Goal: Task Accomplishment & Management: Complete application form

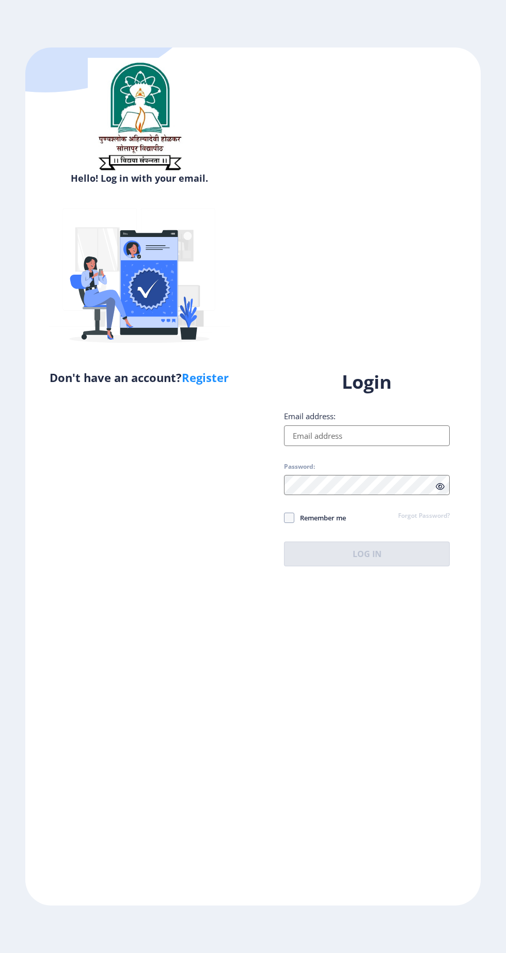
click at [338, 446] on input "Email address:" at bounding box center [367, 435] width 166 height 21
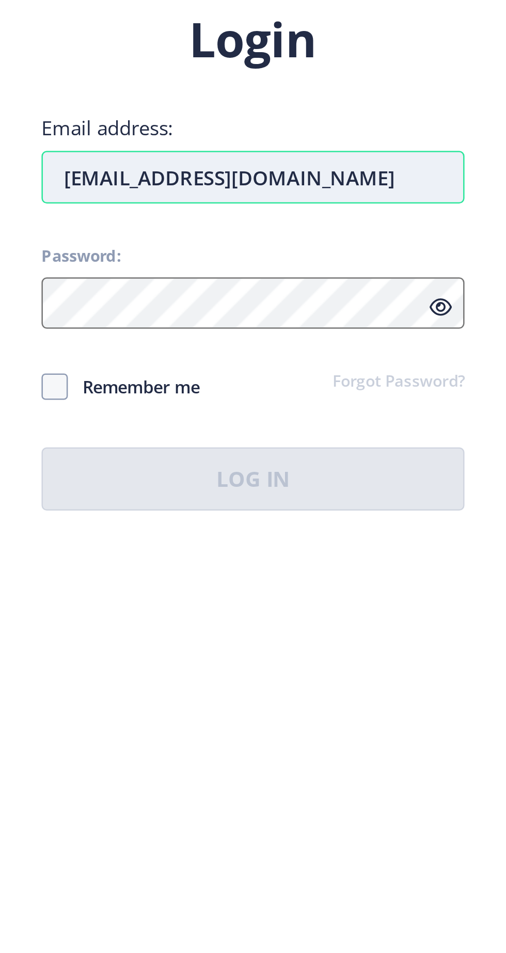
type input "rushikeshdeshmane107@gmail.com"
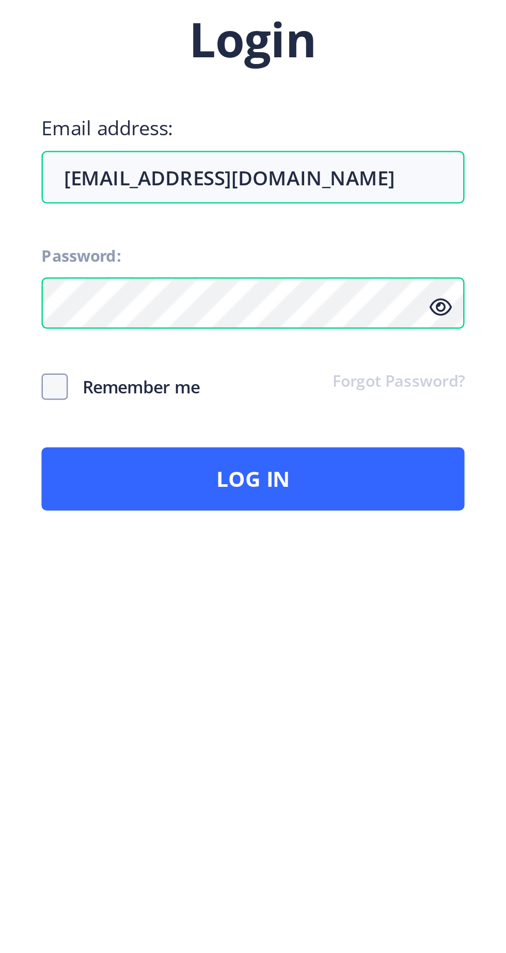
click at [339, 524] on span "Remember me" at bounding box center [320, 518] width 52 height 12
click at [293, 523] on span at bounding box center [289, 518] width 10 height 10
click at [284, 518] on input "Remember me" at bounding box center [284, 518] width 1 height 1
checkbox input "true"
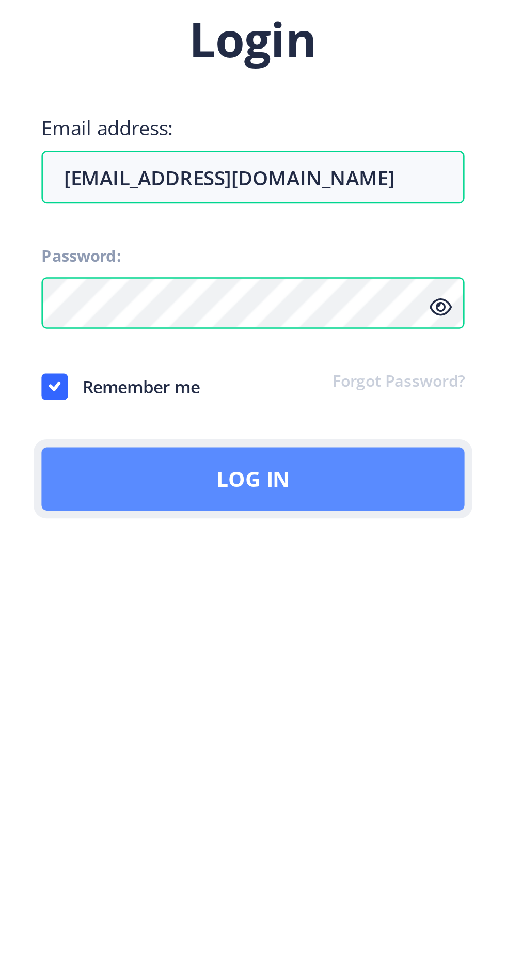
click at [369, 566] on button "Log In" at bounding box center [367, 553] width 166 height 25
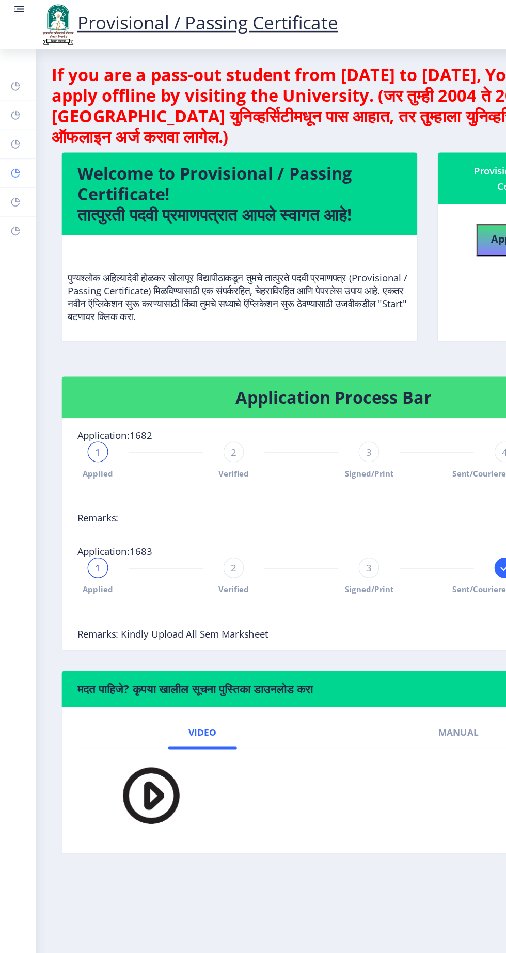
click at [17, 143] on rect at bounding box center [12, 139] width 8 height 8
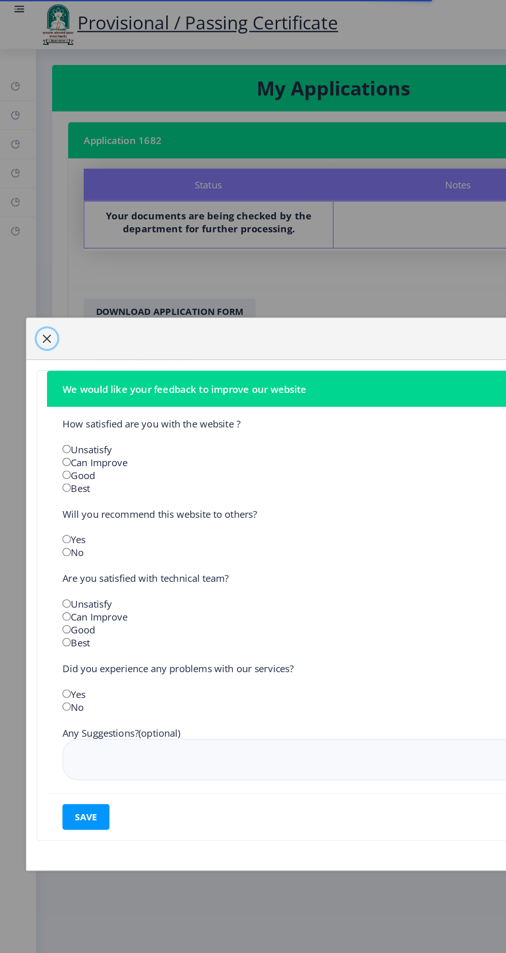
click at [42, 276] on span "button" at bounding box center [38, 271] width 8 height 8
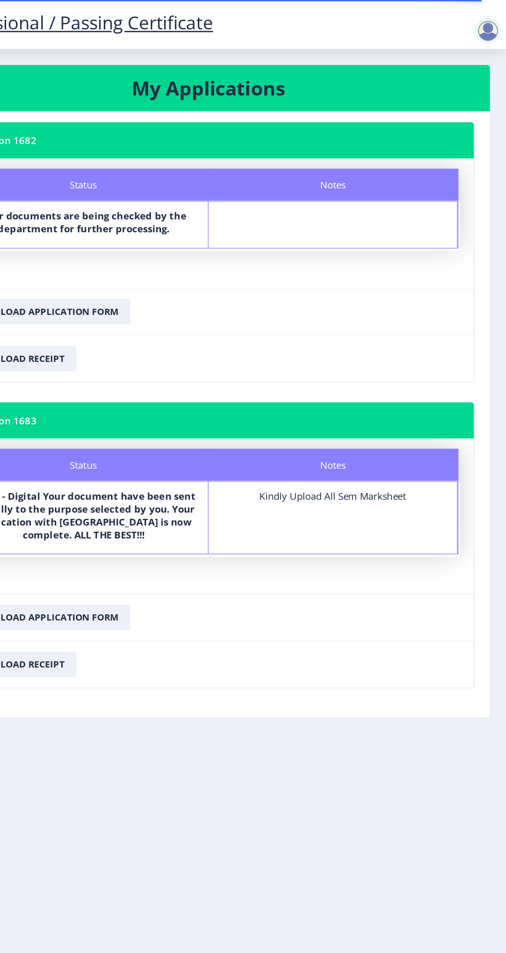
click at [502, 30] on div at bounding box center [491, 24] width 21 height 21
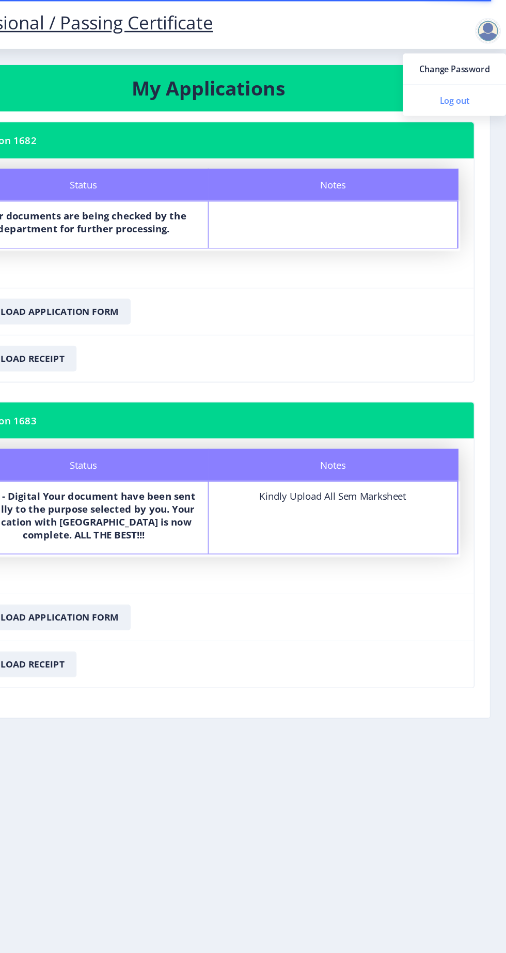
click at [476, 83] on span "Log out" at bounding box center [465, 80] width 66 height 12
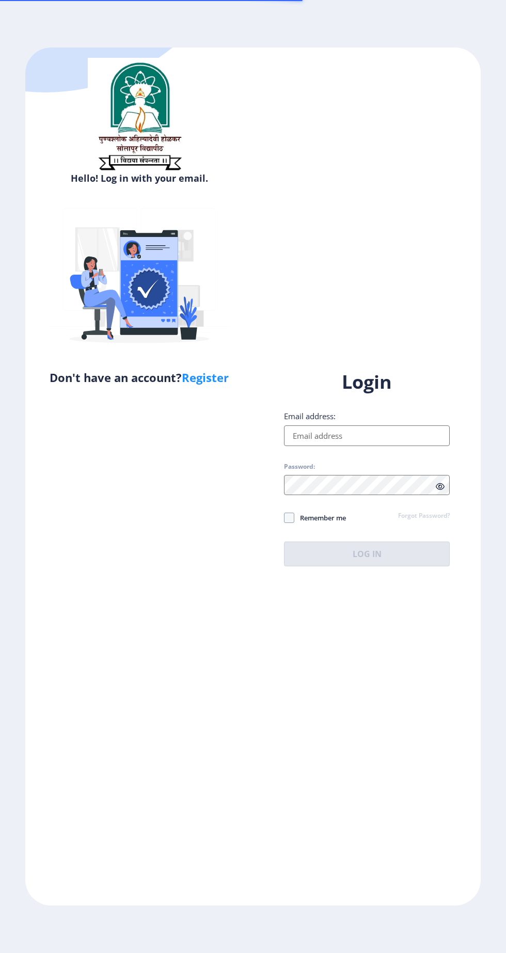
click at [356, 446] on input "Email address:" at bounding box center [367, 435] width 166 height 21
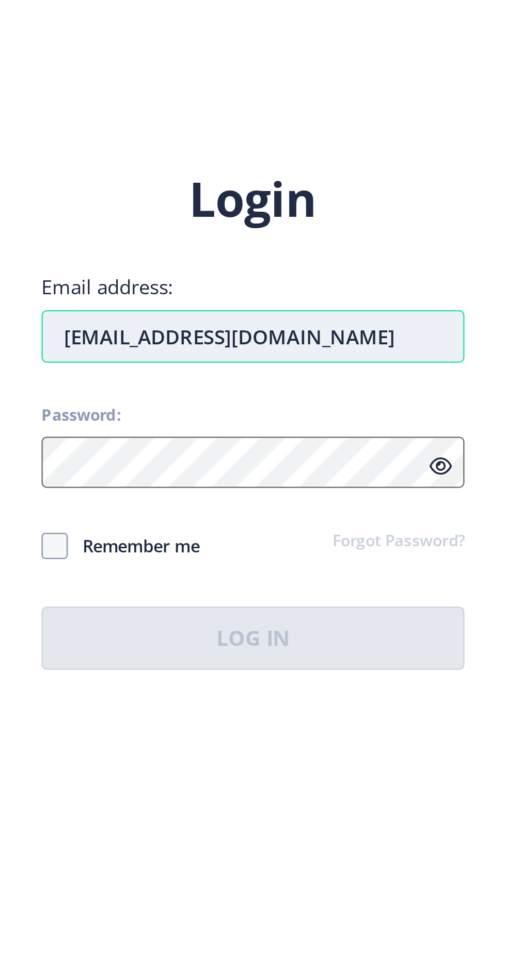
type input "[EMAIL_ADDRESS][DOMAIN_NAME]"
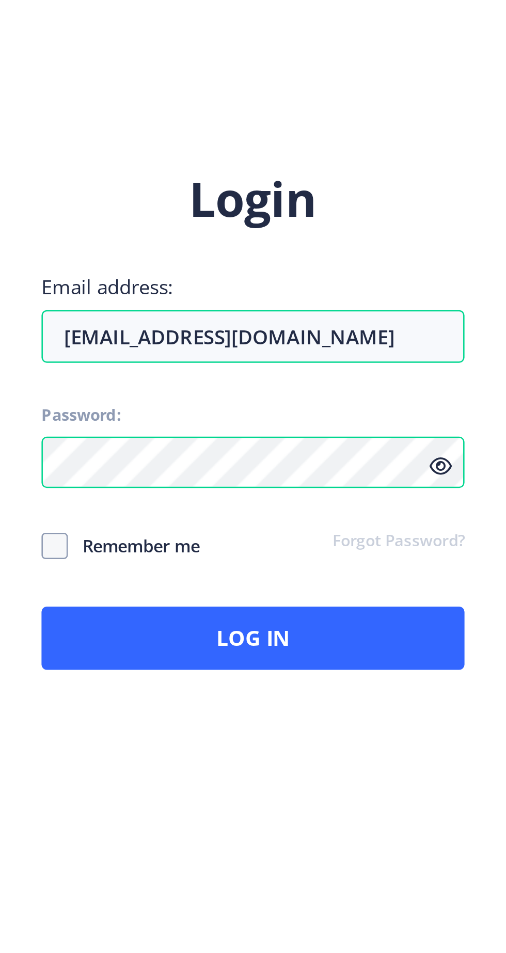
click at [324, 524] on span "Remember me" at bounding box center [320, 518] width 52 height 12
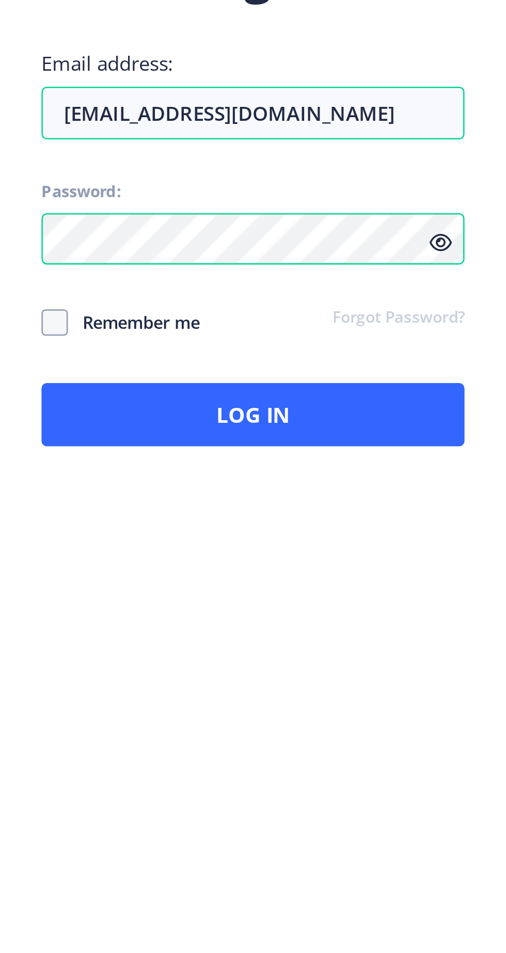
click at [300, 524] on span "Remember me" at bounding box center [320, 518] width 52 height 12
click at [325, 524] on span "Remember me" at bounding box center [320, 518] width 52 height 12
click at [284, 518] on input "Remember me" at bounding box center [284, 518] width 1 height 1
checkbox input "true"
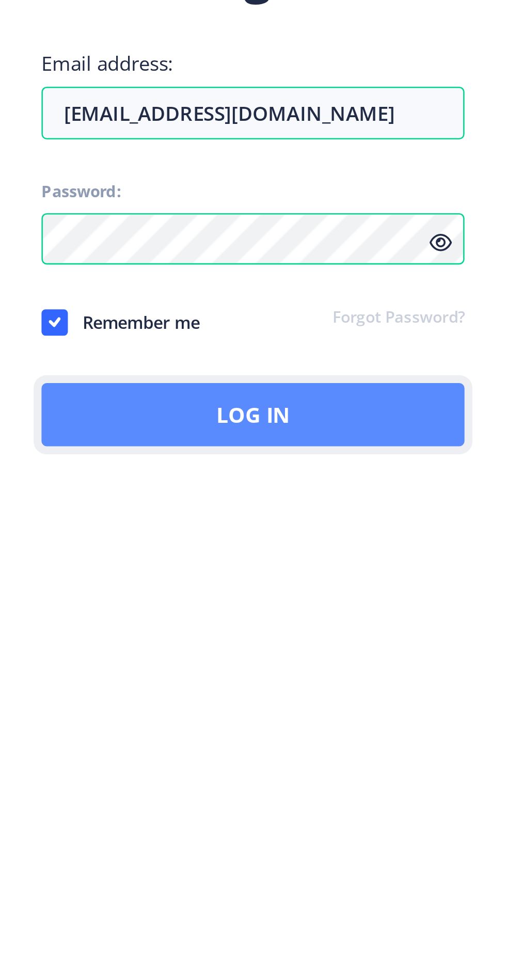
click at [369, 566] on button "Log In" at bounding box center [367, 553] width 166 height 25
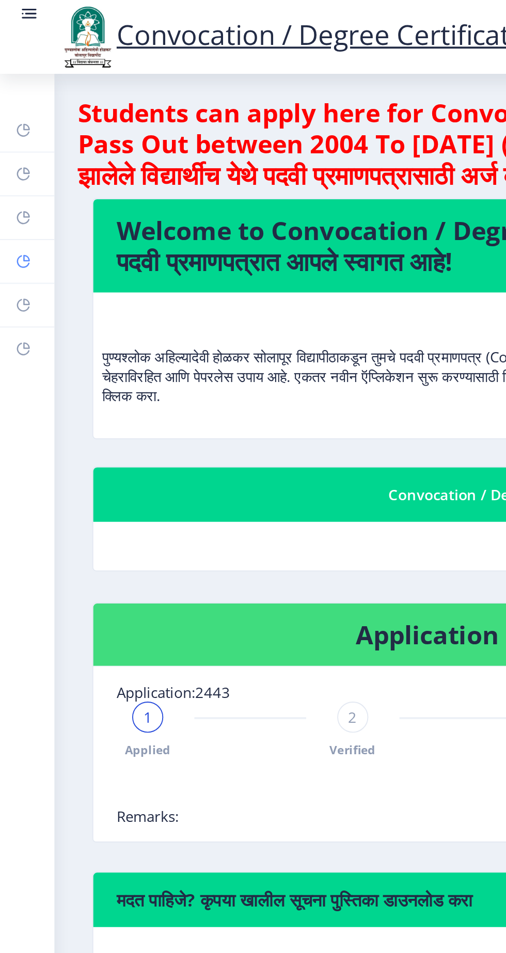
click at [9, 137] on icon at bounding box center [12, 139] width 7 height 7
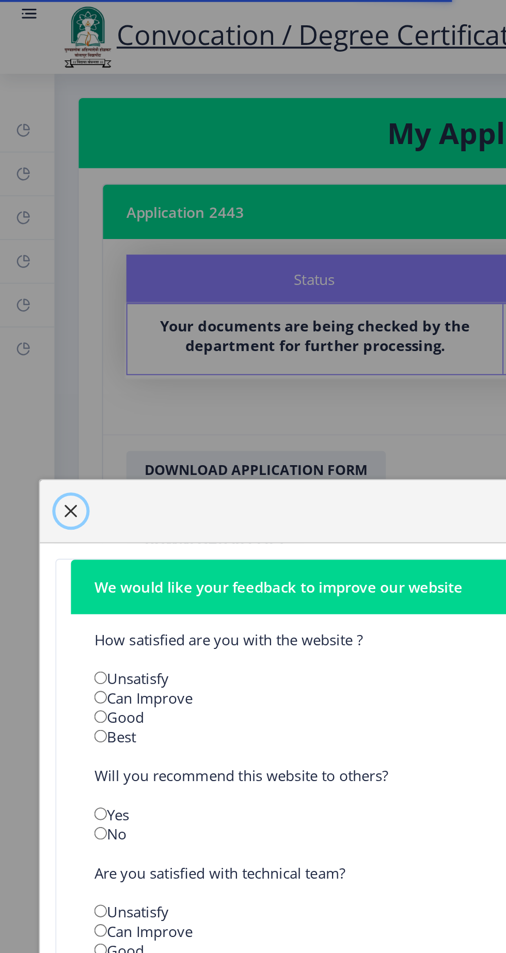
click at [42, 276] on span "button" at bounding box center [38, 271] width 8 height 8
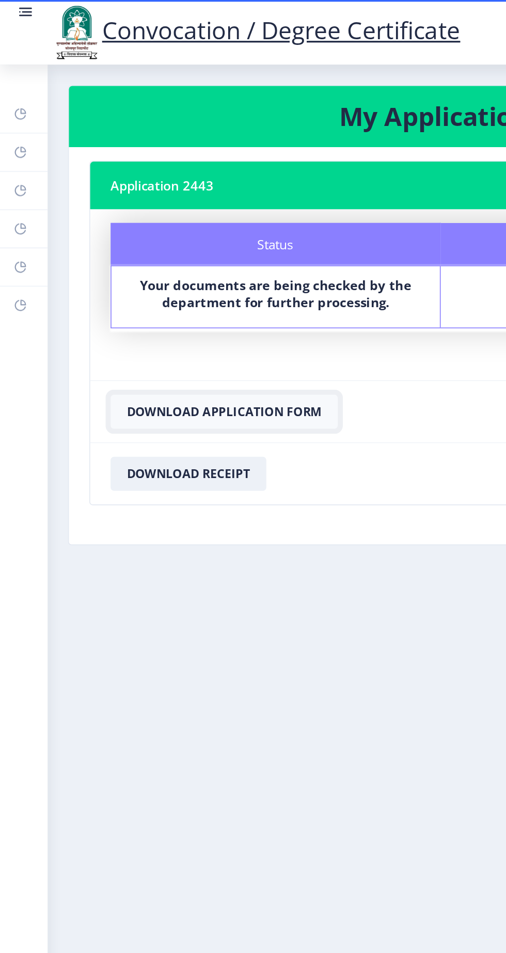
click at [191, 250] on button "Download Application Form" at bounding box center [136, 250] width 138 height 21
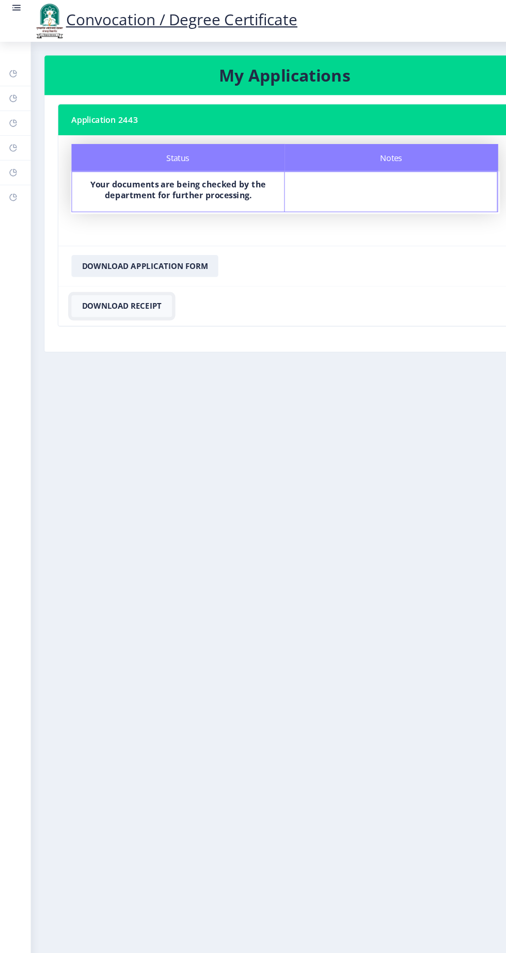
click at [120, 282] on button "Download Receipt" at bounding box center [114, 287] width 94 height 21
click at [17, 73] on rect at bounding box center [12, 69] width 8 height 8
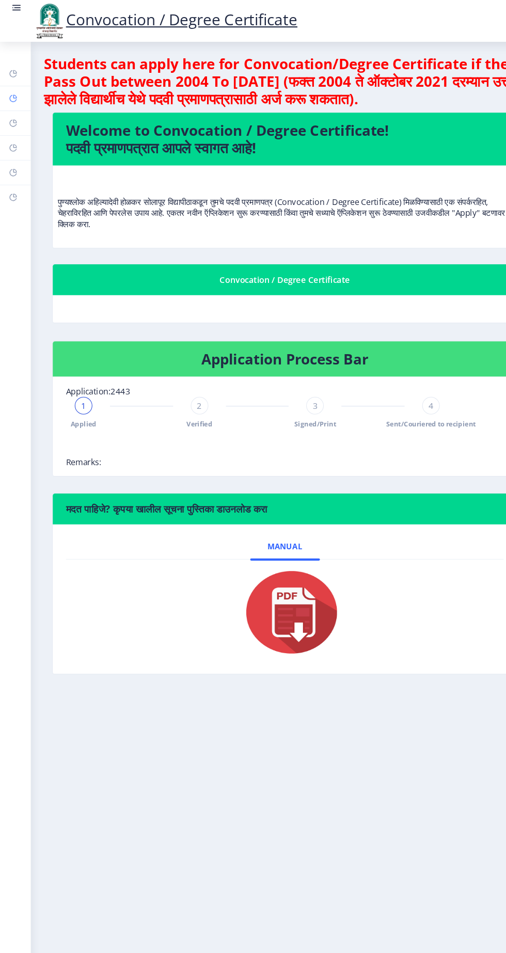
click at [17, 97] on rect at bounding box center [12, 92] width 8 height 8
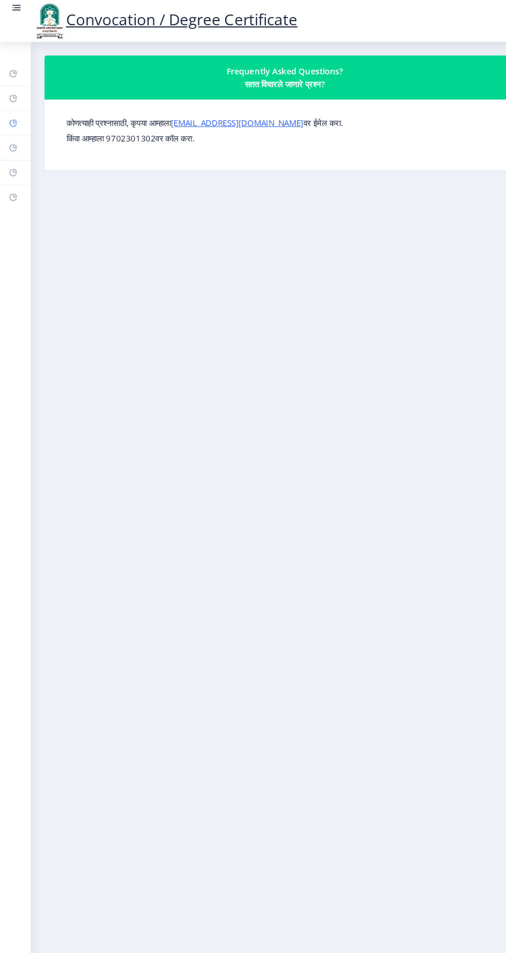
click at [12, 115] on icon at bounding box center [14, 114] width 4 height 4
select select
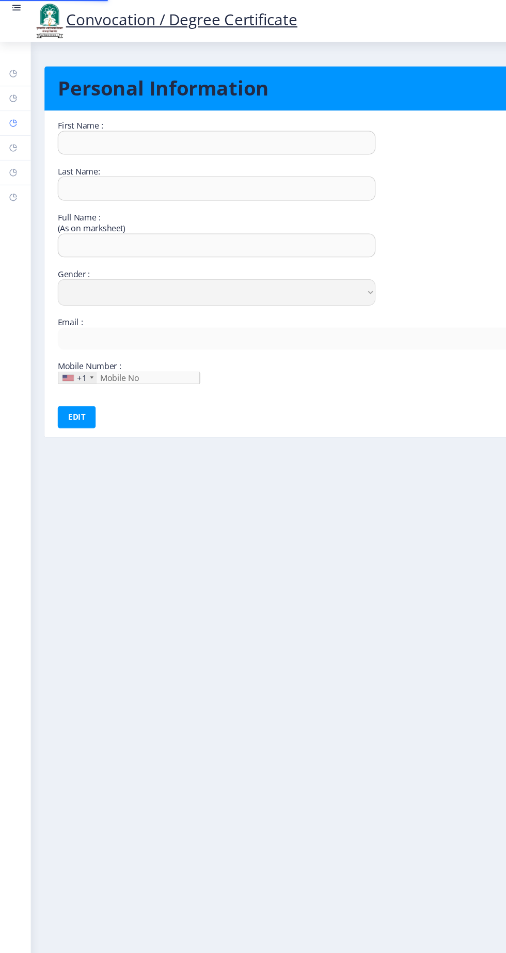
type input "[PERSON_NAME]"
type input "[PERSON_NAME] [PERSON_NAME]"
select select "[DEMOGRAPHIC_DATA]"
type input "[EMAIL_ADDRESS][DOMAIN_NAME]"
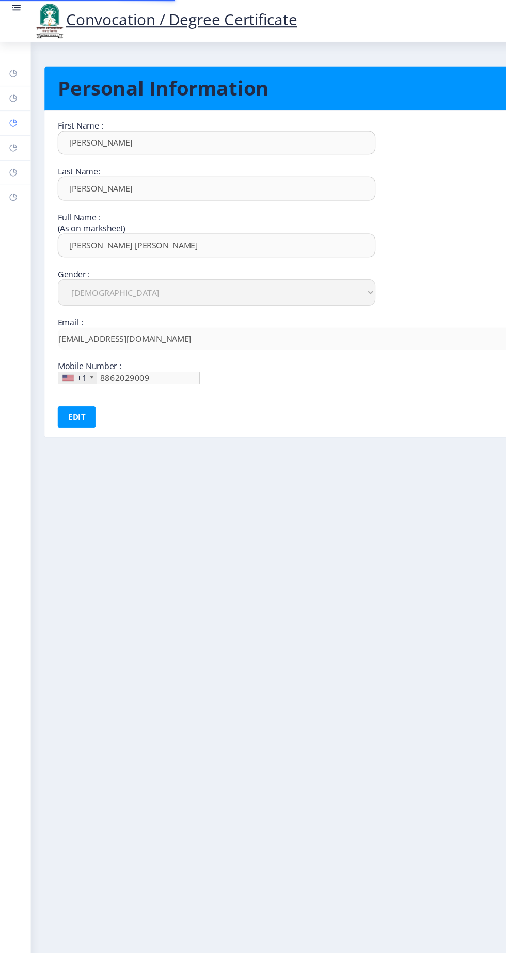
type input "[PHONE_NUMBER]"
click at [17, 143] on rect at bounding box center [12, 139] width 8 height 8
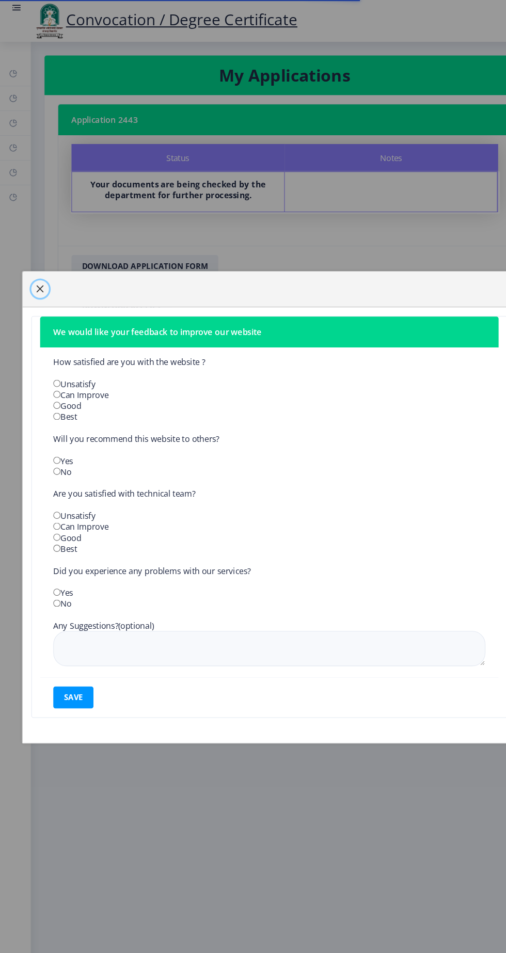
click at [42, 276] on span "button" at bounding box center [38, 271] width 8 height 8
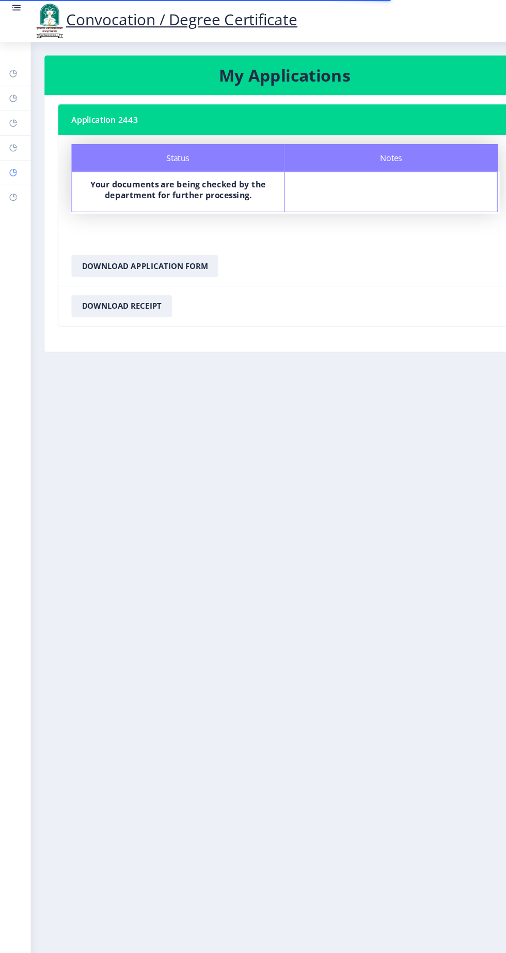
click at [17, 166] on rect at bounding box center [12, 162] width 8 height 8
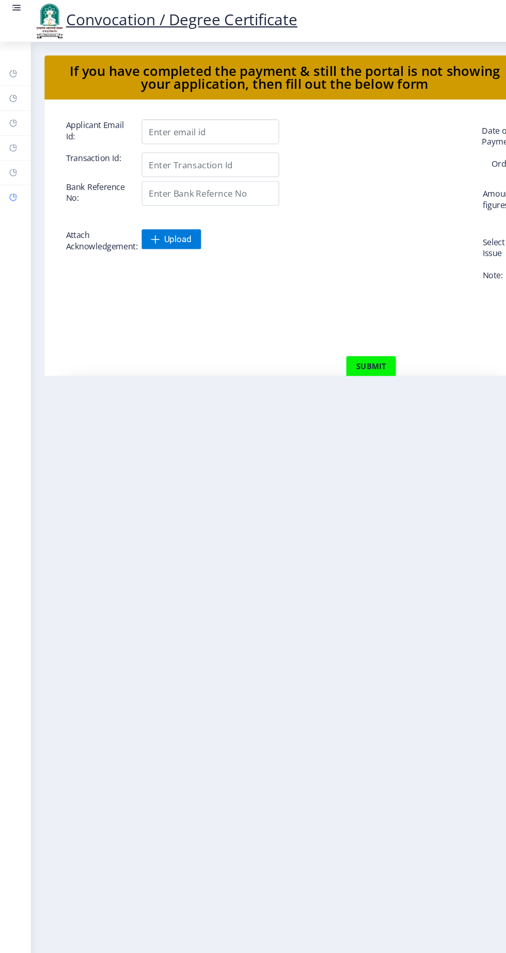
click at [17, 189] on rect at bounding box center [12, 185] width 8 height 8
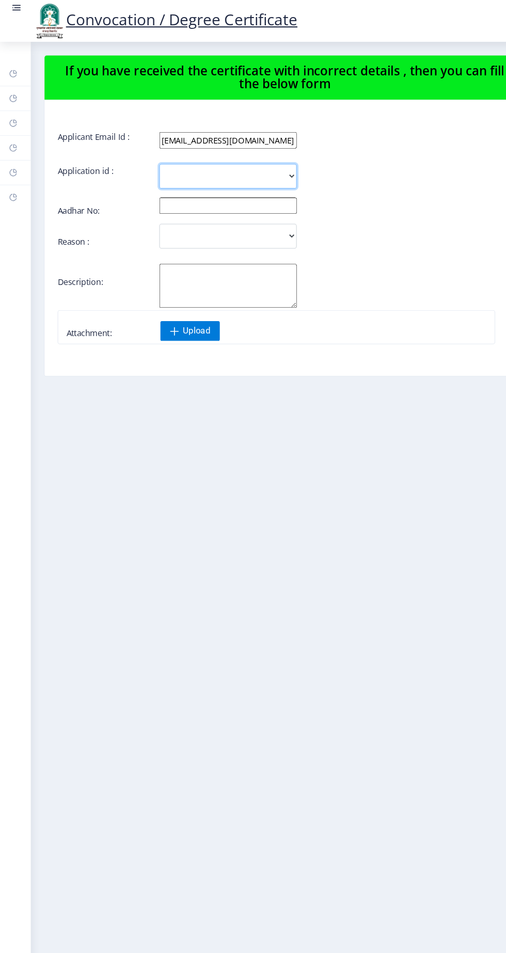
click at [269, 168] on select "2443" at bounding box center [214, 165] width 129 height 23
click at [275, 227] on select "Incorrect Course Name Incorrect Name/ Fathers Name Others" at bounding box center [214, 221] width 129 height 23
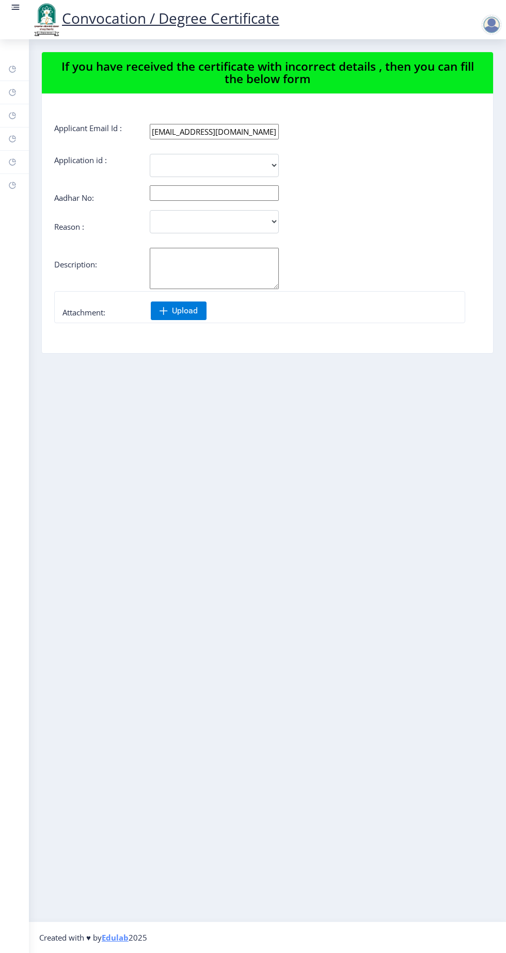
click at [502, 35] on div at bounding box center [491, 24] width 21 height 21
click at [476, 79] on span "Log out" at bounding box center [465, 80] width 66 height 12
